Goal: Task Accomplishment & Management: Manage account settings

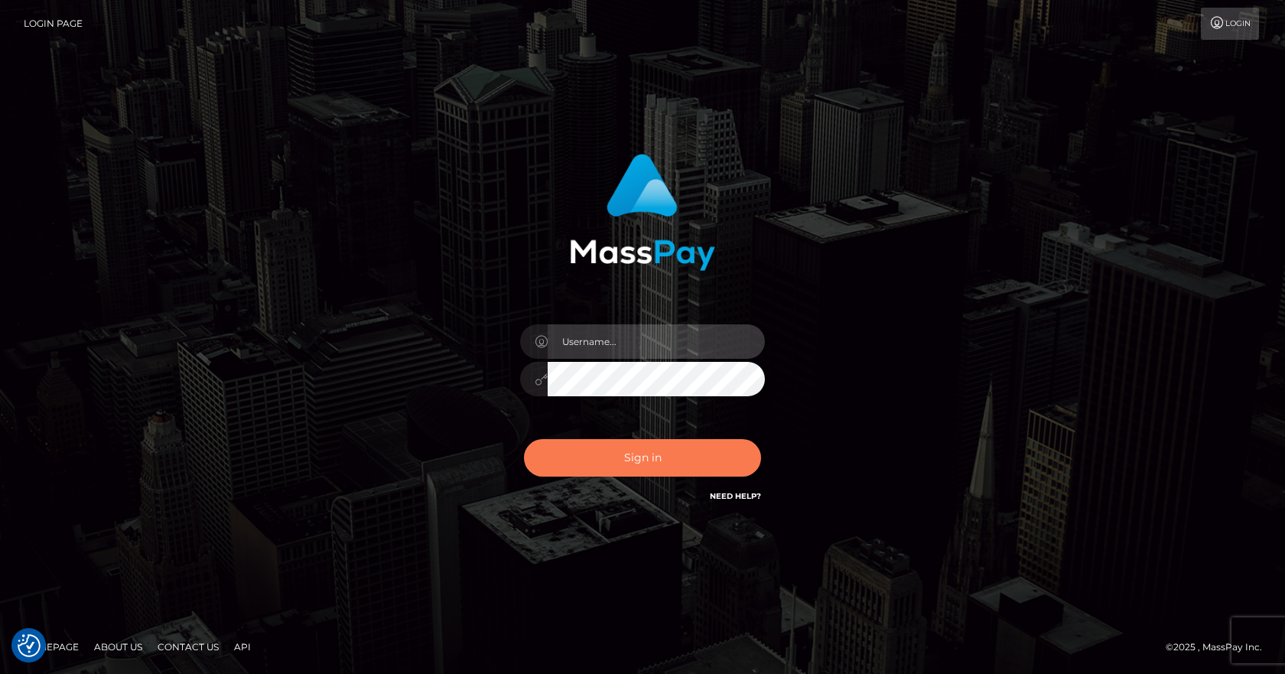
type input "vlad"
click at [653, 457] on button "Sign in" at bounding box center [642, 457] width 237 height 37
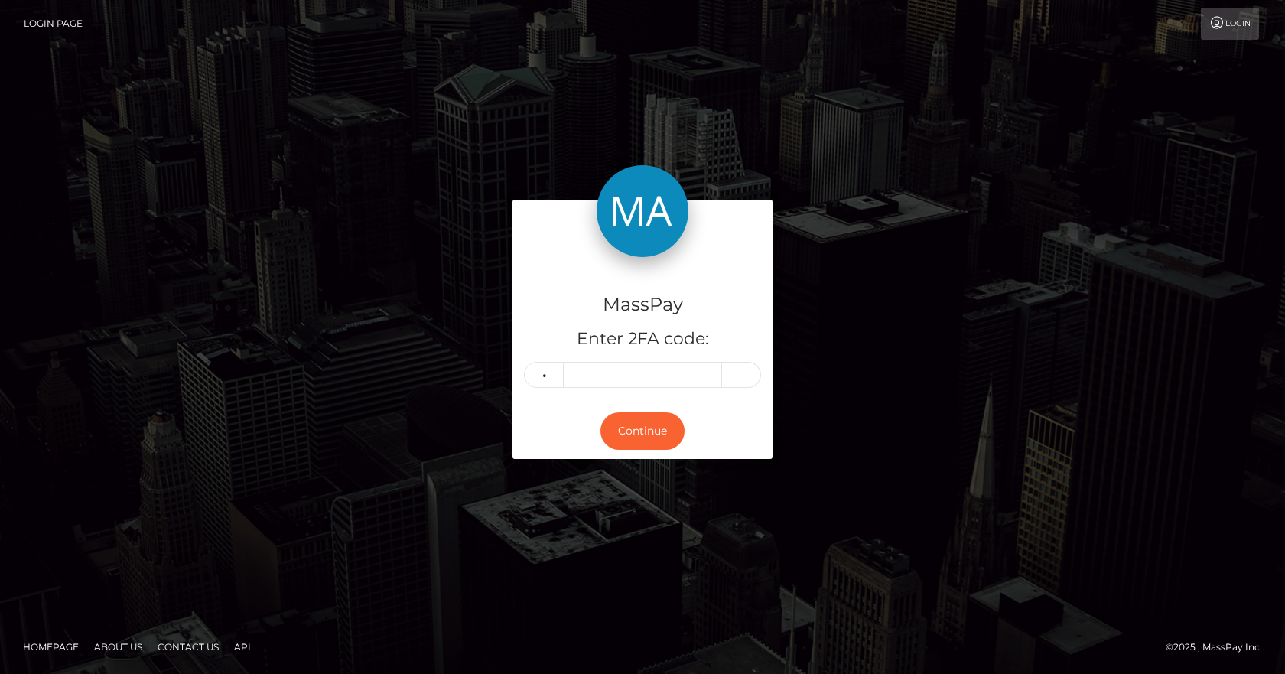
type input "9"
type input "1"
type input "4"
type input "6"
type input "8"
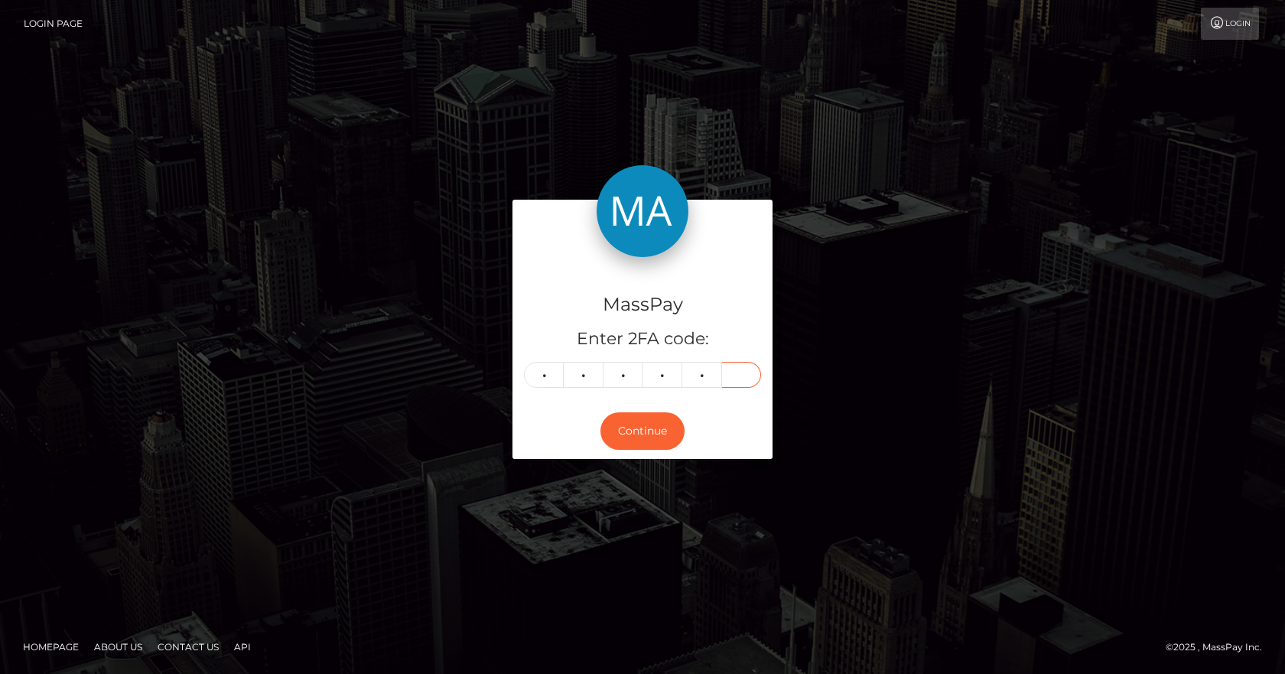
type input "1"
